Goal: Transaction & Acquisition: Book appointment/travel/reservation

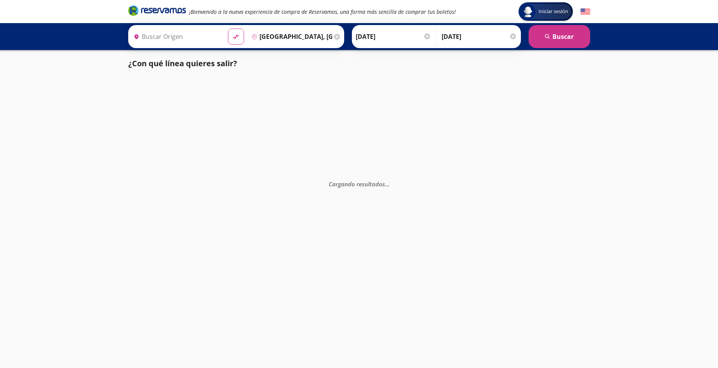
type input "[GEOGRAPHIC_DATA], [GEOGRAPHIC_DATA]"
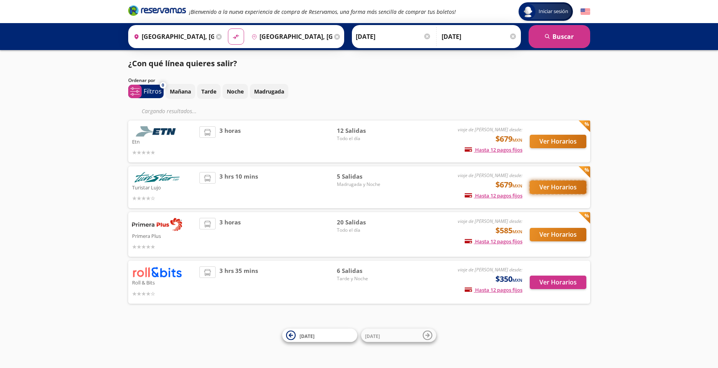
click at [550, 184] on button "Ver Horarios" at bounding box center [558, 187] width 57 height 13
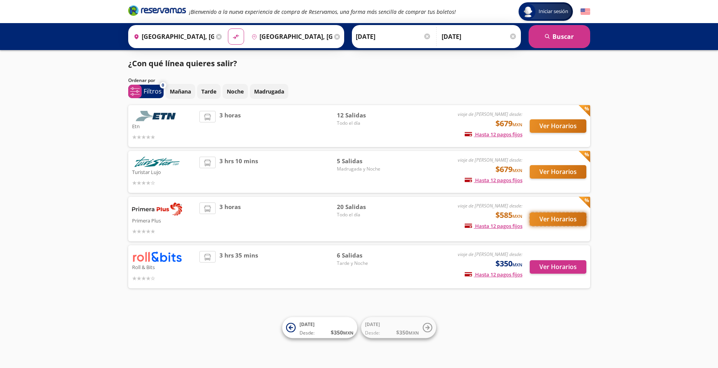
click at [536, 221] on button "Ver Horarios" at bounding box center [558, 219] width 57 height 13
click at [535, 165] on div "Ver Horarios" at bounding box center [555, 172] width 64 height 30
click at [535, 173] on button "Ver Horarios" at bounding box center [558, 171] width 57 height 13
click at [546, 265] on button "Ver Horarios" at bounding box center [558, 266] width 57 height 13
click at [561, 218] on button "Ver Horarios" at bounding box center [558, 219] width 57 height 13
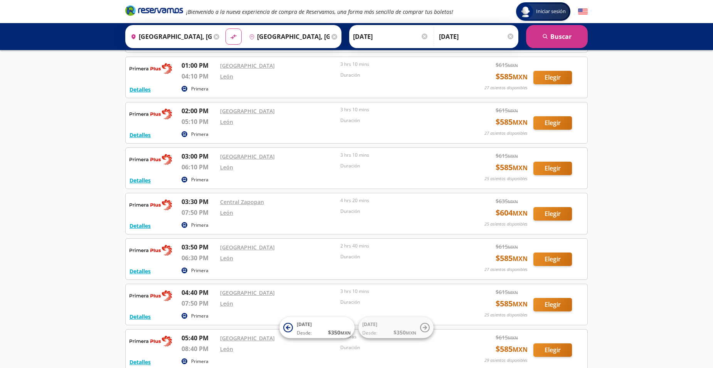
scroll to position [517, 0]
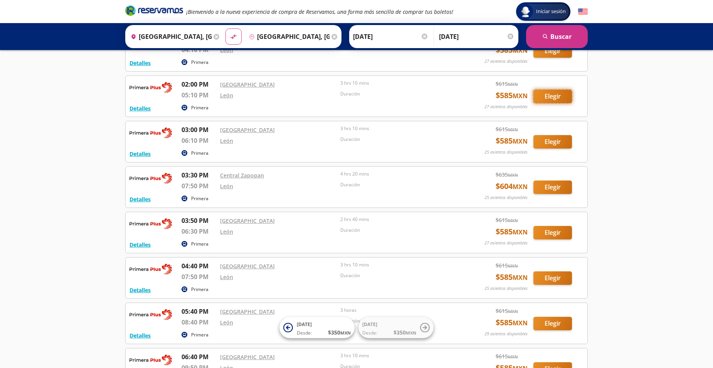
click at [556, 101] on button "Elegir" at bounding box center [552, 96] width 39 height 13
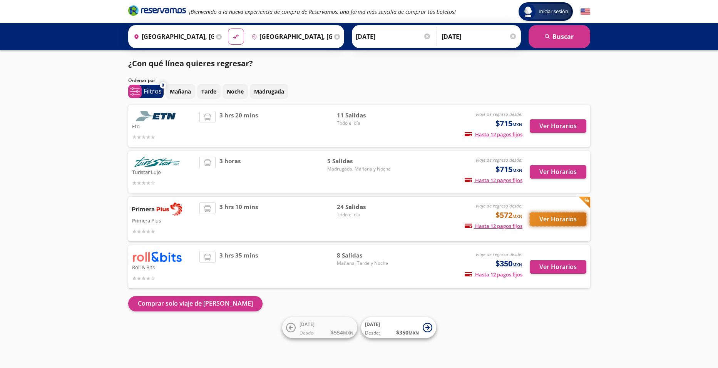
click at [539, 216] on button "Ver Horarios" at bounding box center [558, 219] width 57 height 13
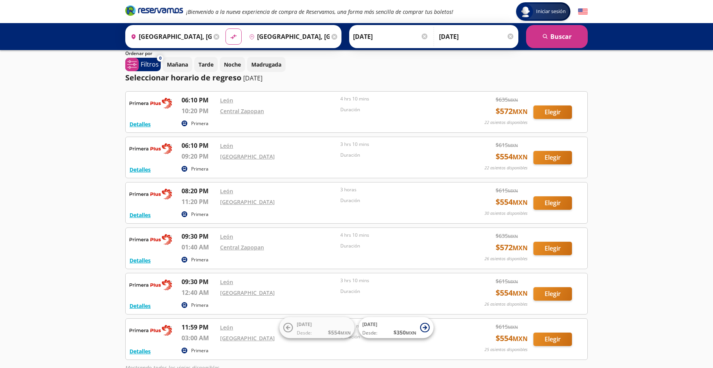
scroll to position [105, 0]
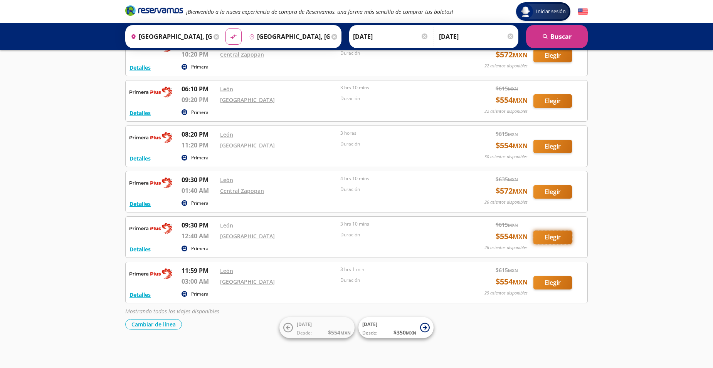
click at [541, 237] on button "Elegir" at bounding box center [552, 237] width 39 height 13
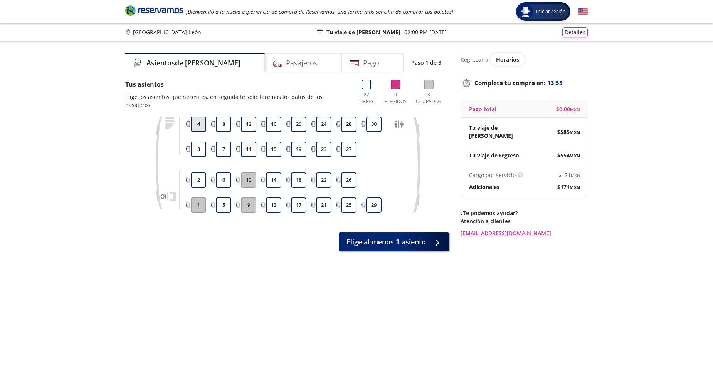
click at [198, 117] on button "4" at bounding box center [198, 124] width 15 height 15
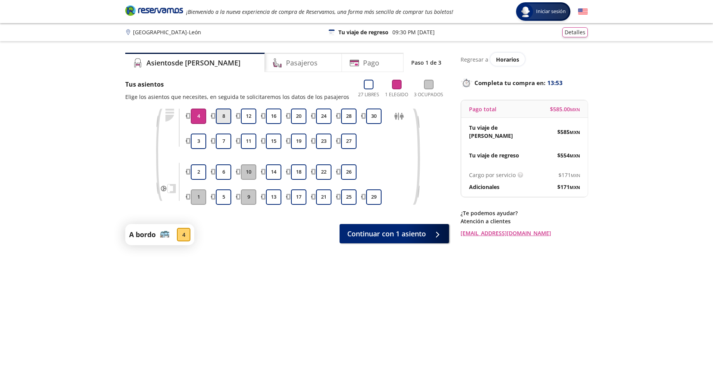
click at [224, 118] on button "8" at bounding box center [223, 116] width 15 height 15
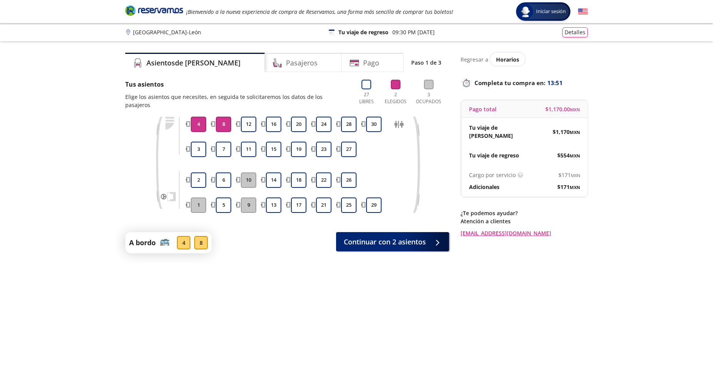
drag, startPoint x: 227, startPoint y: 116, endPoint x: 235, endPoint y: 121, distance: 8.8
click at [228, 117] on button "8" at bounding box center [223, 124] width 15 height 15
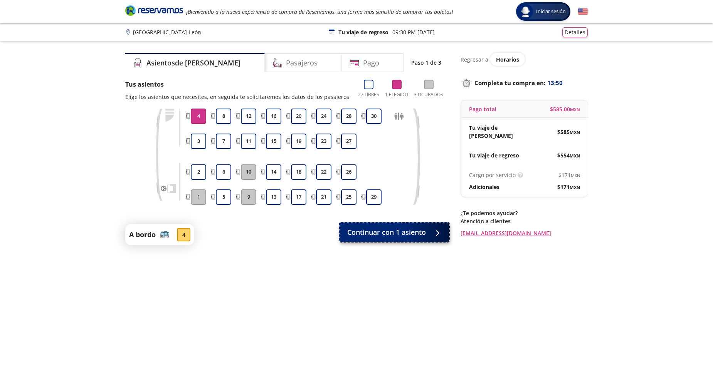
click at [396, 237] on span "Continuar con 1 asiento" at bounding box center [386, 232] width 79 height 10
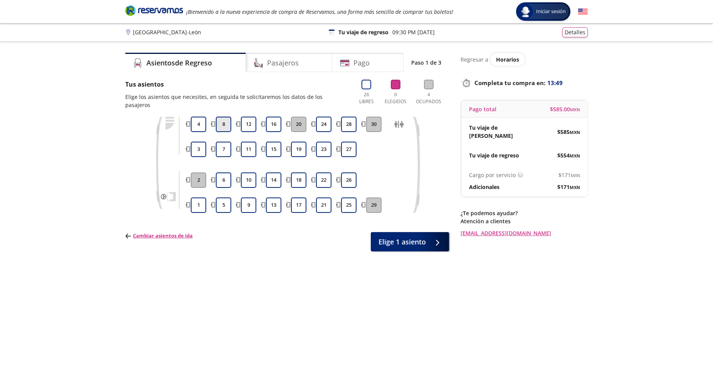
click at [229, 121] on button "8" at bounding box center [223, 124] width 15 height 15
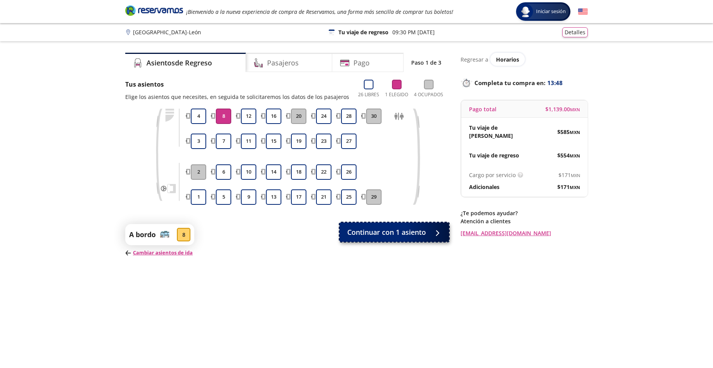
click at [397, 235] on span "Continuar con 1 asiento" at bounding box center [386, 232] width 79 height 10
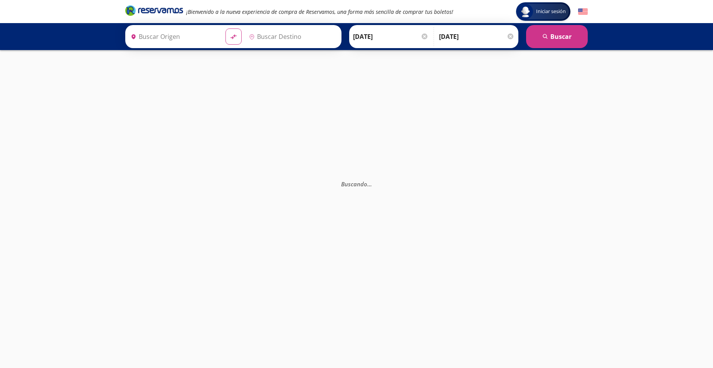
type input "[GEOGRAPHIC_DATA], [GEOGRAPHIC_DATA]"
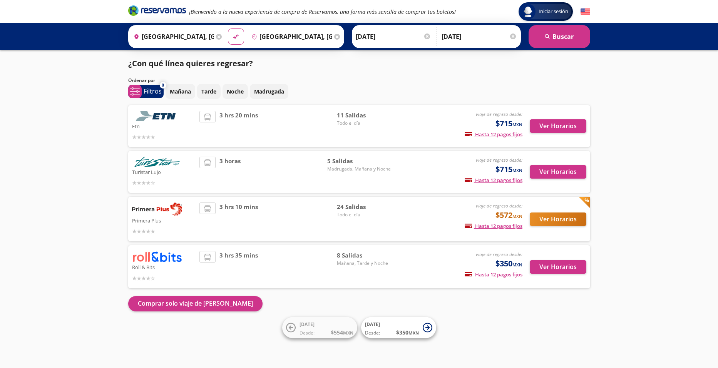
click at [547, 226] on div "Ver Horarios" at bounding box center [555, 219] width 64 height 33
click at [543, 214] on button "Ver Horarios" at bounding box center [558, 219] width 57 height 13
click at [543, 221] on button "Ver Horarios" at bounding box center [558, 219] width 57 height 13
drag, startPoint x: 111, startPoint y: 177, endPoint x: 404, endPoint y: 158, distance: 293.8
click at [404, 158] on div "Iniciar sesión Iniciar sesión ¡Bienvenido a la nueva experiencia de compra de R…" at bounding box center [359, 184] width 718 height 368
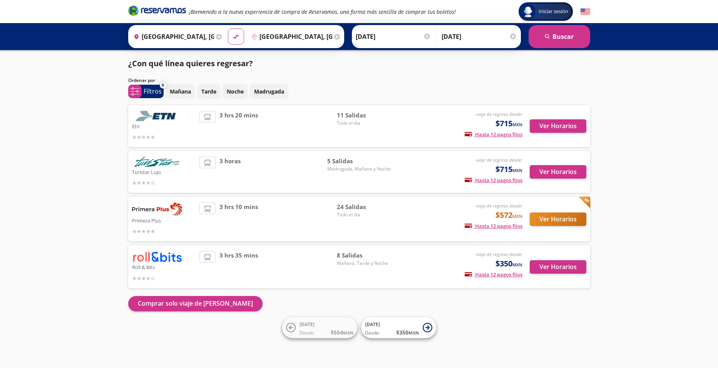
drag, startPoint x: 332, startPoint y: 115, endPoint x: 335, endPoint y: 116, distance: 4.0
click at [334, 116] on div "3 hrs 20 mins" at bounding box center [269, 126] width 138 height 30
click at [565, 120] on button "Ver Horarios" at bounding box center [558, 125] width 57 height 13
